Goal: Transaction & Acquisition: Purchase product/service

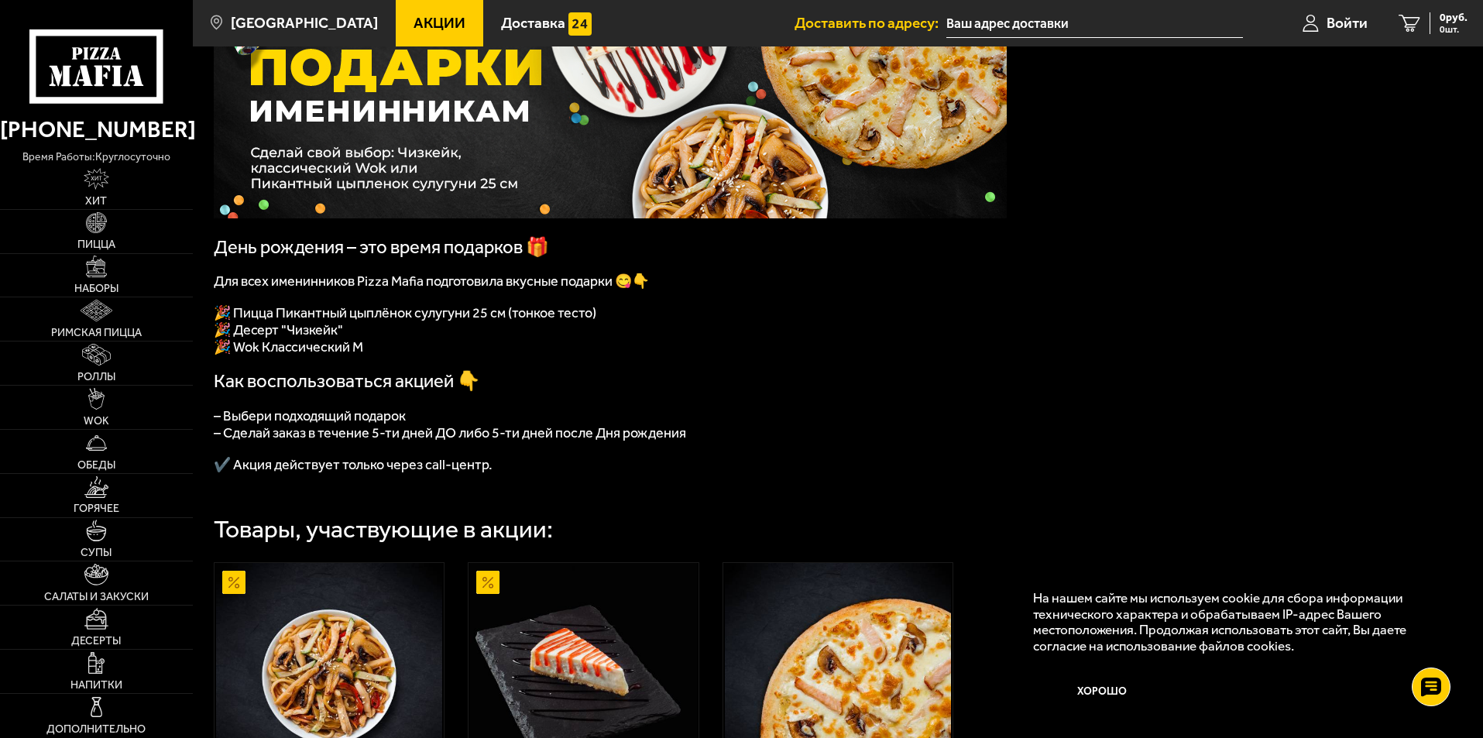
scroll to position [155, 0]
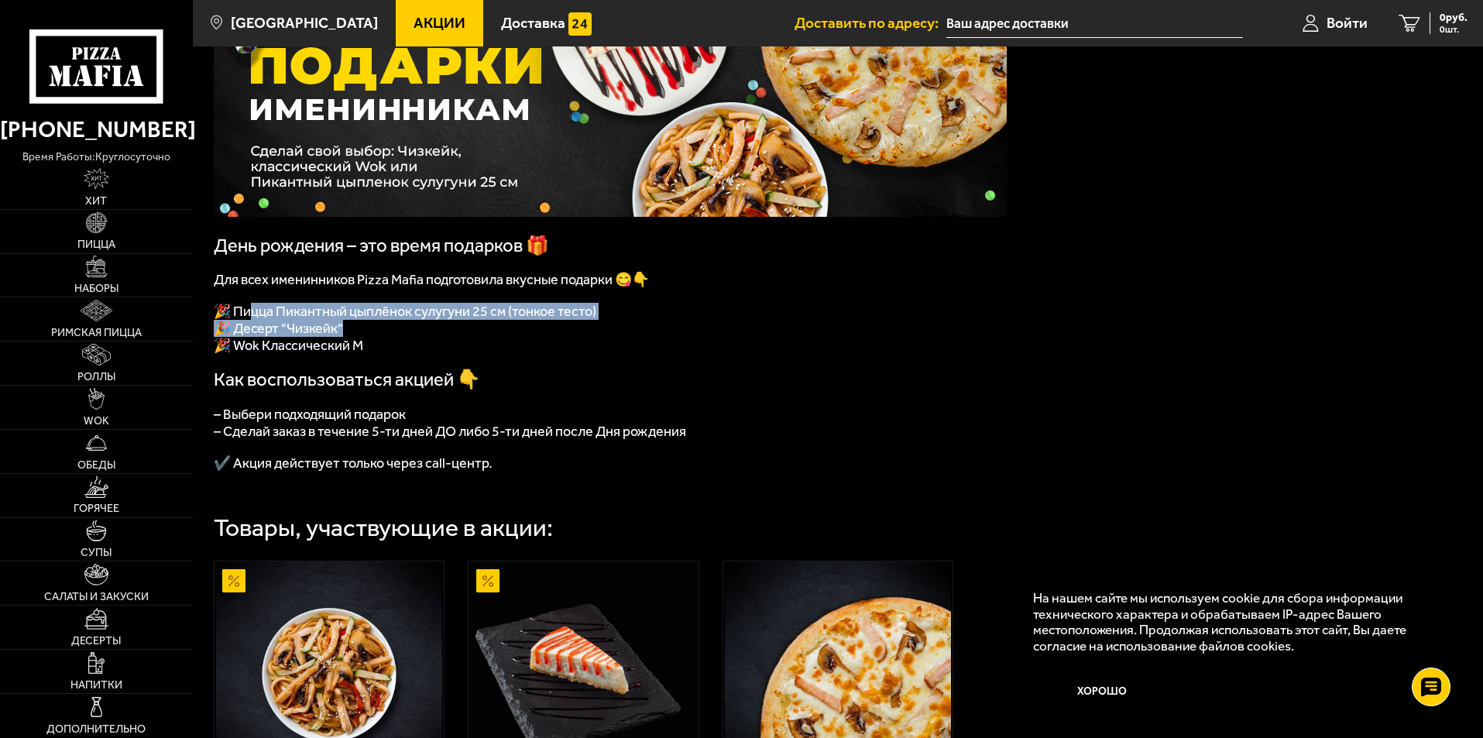
drag, startPoint x: 284, startPoint y: 321, endPoint x: 359, endPoint y: 335, distance: 76.4
click at [359, 335] on div "День рождения – это время подарков 🎁 Для всех именинников Pizza Mafia подготови…" at bounding box center [610, 228] width 793 height 487
click at [316, 337] on span "🎉 Десерт "Чизкейк"" at bounding box center [278, 328] width 129 height 17
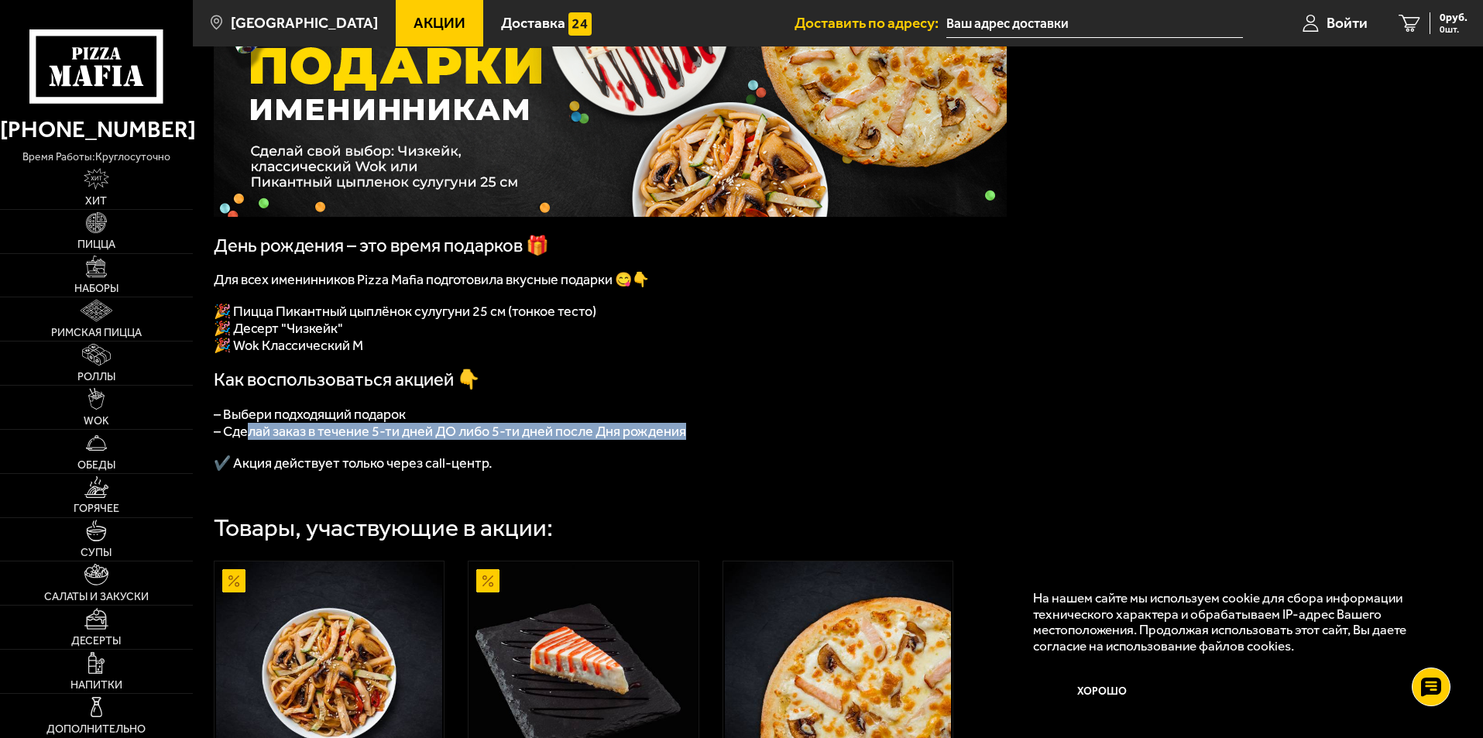
drag, startPoint x: 244, startPoint y: 438, endPoint x: 720, endPoint y: 444, distance: 476.2
click at [720, 440] on p "– Сделай заказ в течение 5-ти дней ДО либо 5-ти дней после Дня рождения" at bounding box center [610, 431] width 793 height 17
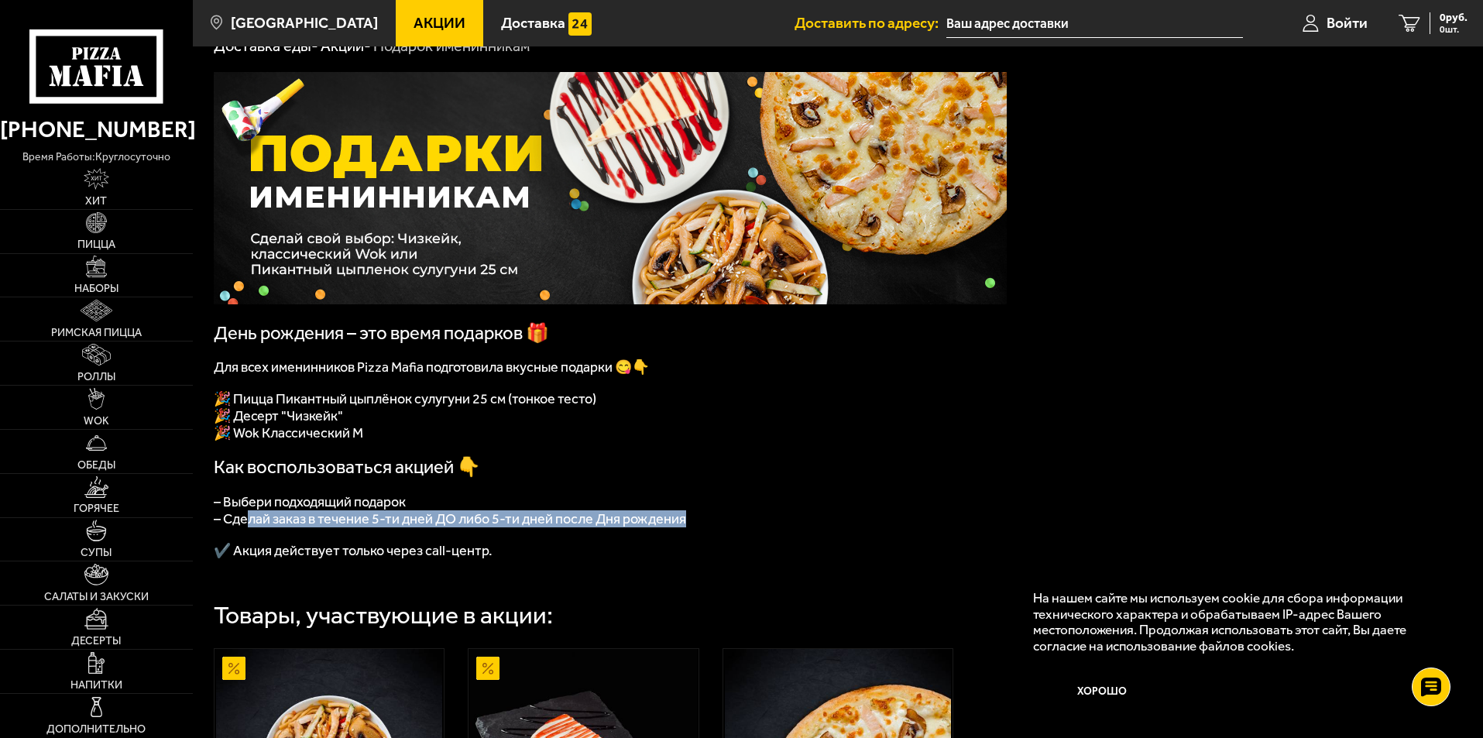
scroll to position [0, 0]
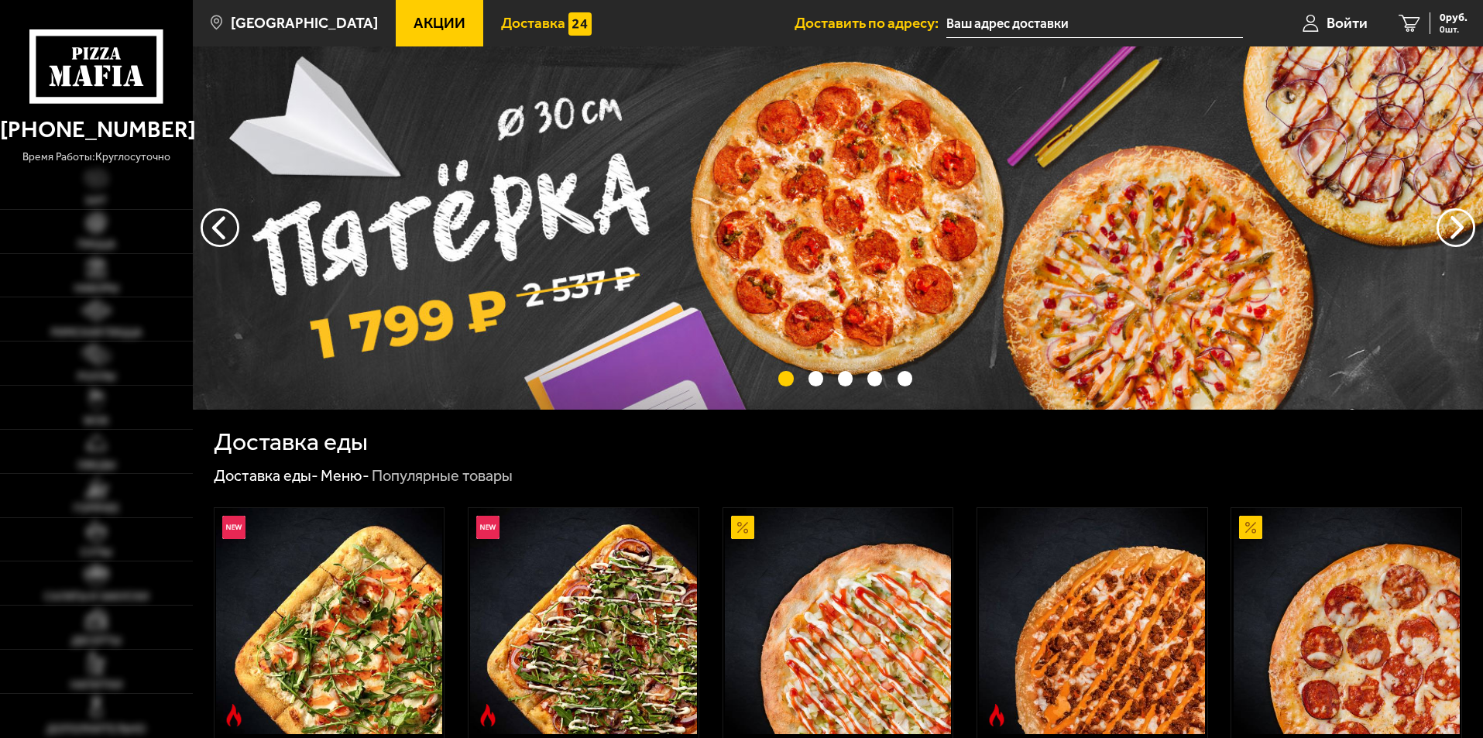
click at [501, 16] on span "Доставка" at bounding box center [533, 22] width 64 height 15
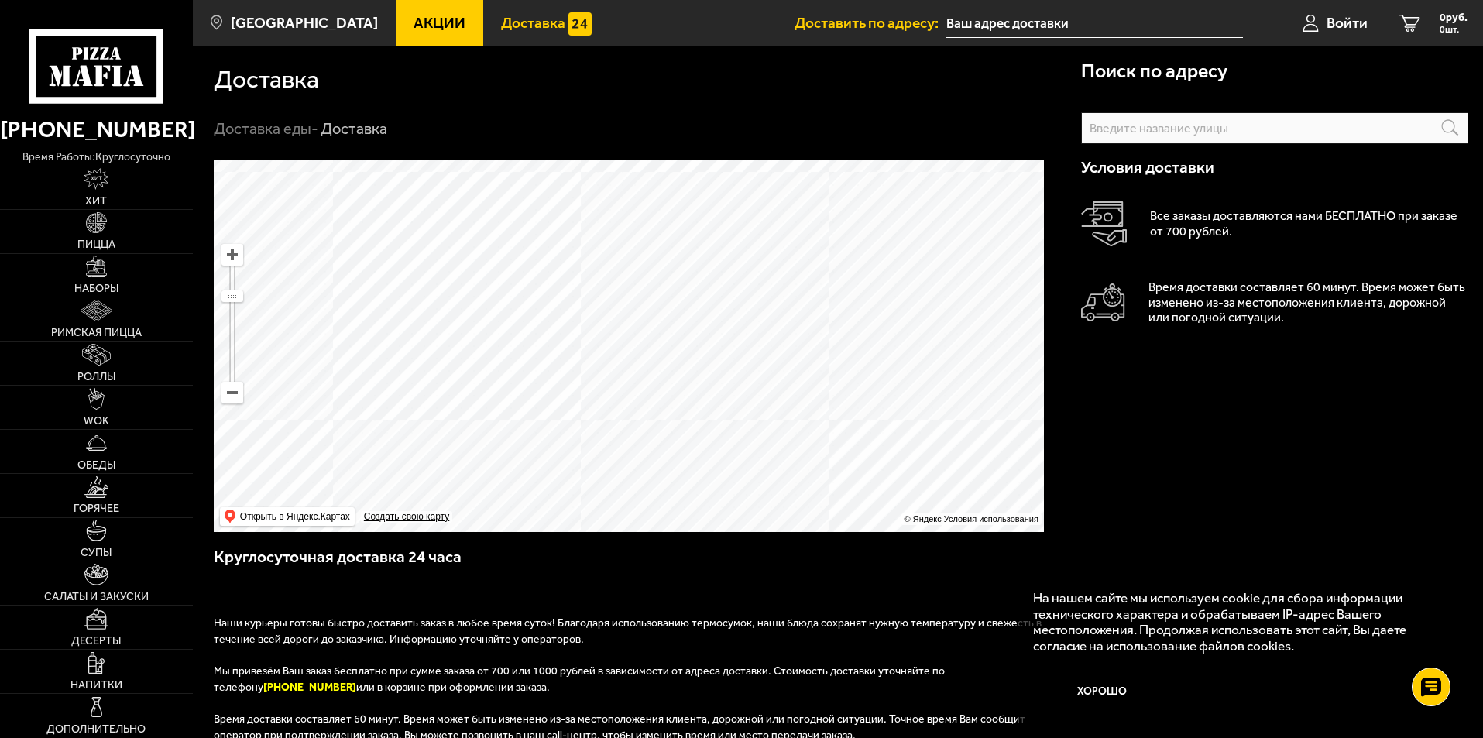
drag, startPoint x: 719, startPoint y: 446, endPoint x: 716, endPoint y: 383, distance: 63.6
click at [716, 383] on ymaps at bounding box center [629, 346] width 830 height 372
drag, startPoint x: 775, startPoint y: 290, endPoint x: 815, endPoint y: 342, distance: 65.2
click at [815, 342] on ymaps at bounding box center [629, 346] width 830 height 372
